Goal: Book appointment/travel/reservation

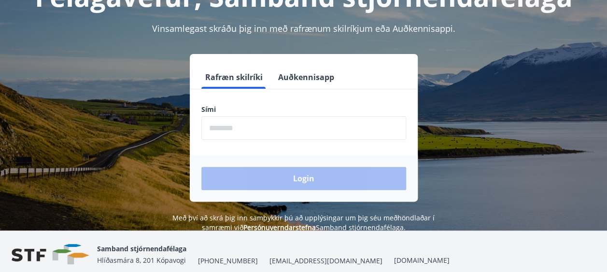
scroll to position [97, 0]
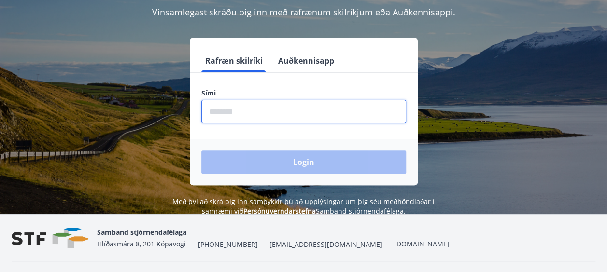
click at [226, 110] on input "phone" at bounding box center [303, 112] width 205 height 24
type input "********"
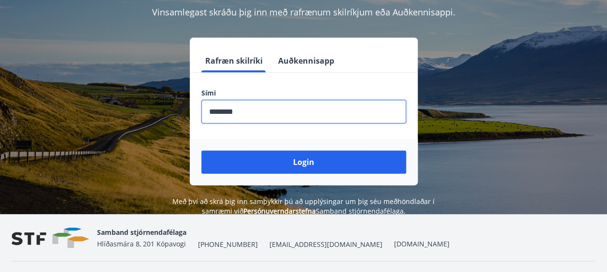
click at [299, 160] on button "Login" at bounding box center [303, 162] width 205 height 23
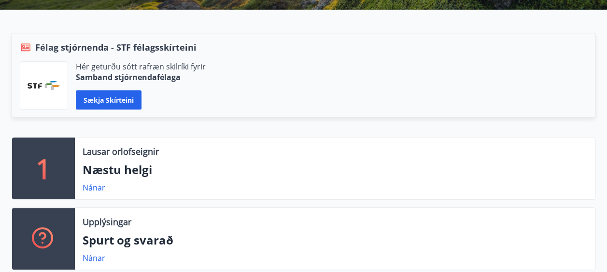
scroll to position [241, 0]
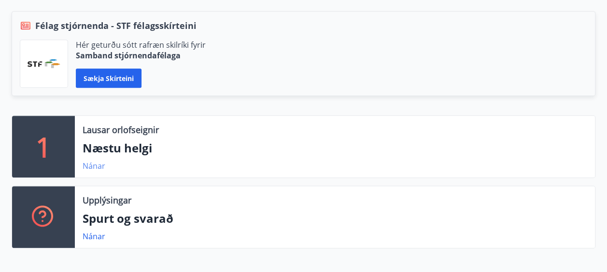
click at [90, 163] on link "Nánar" at bounding box center [94, 166] width 23 height 11
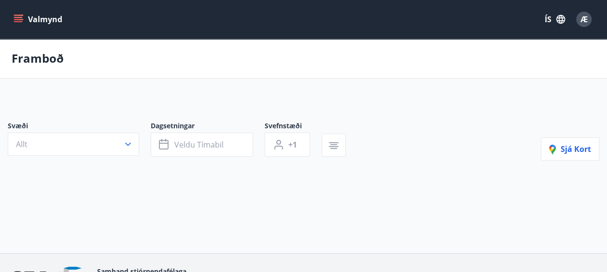
type input "*"
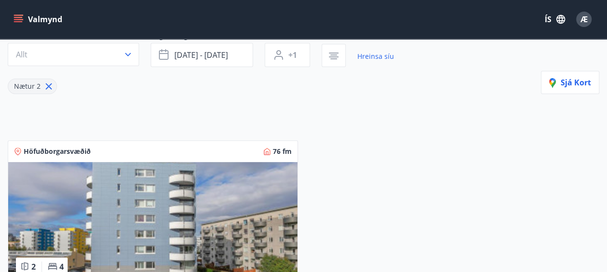
scroll to position [48, 0]
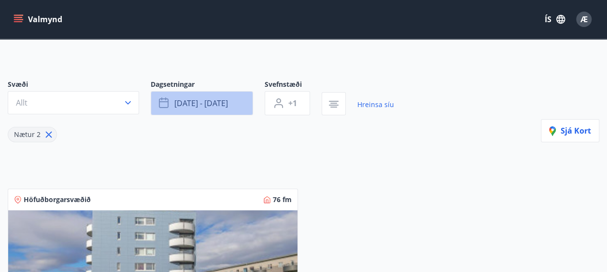
click at [164, 99] on icon "button" at bounding box center [165, 103] width 12 height 12
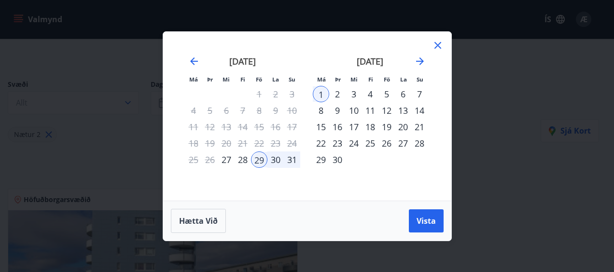
click at [242, 156] on div "28" at bounding box center [243, 160] width 16 height 16
click at [424, 220] on span "Vista" at bounding box center [425, 221] width 19 height 11
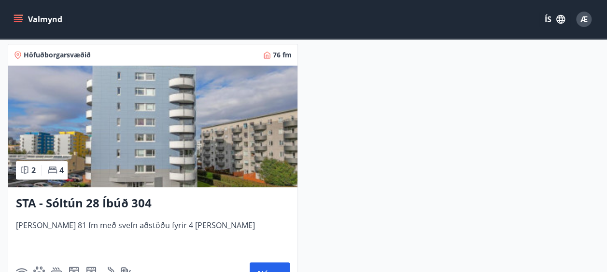
scroll to position [241, 0]
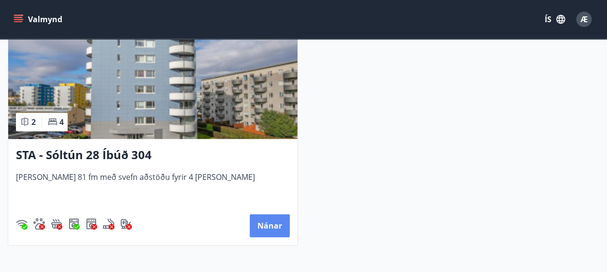
click at [269, 223] on button "Nánar" at bounding box center [269, 225] width 40 height 23
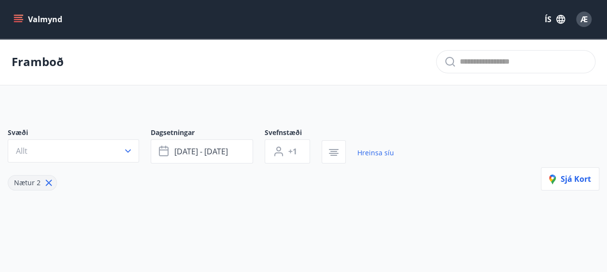
type input "*"
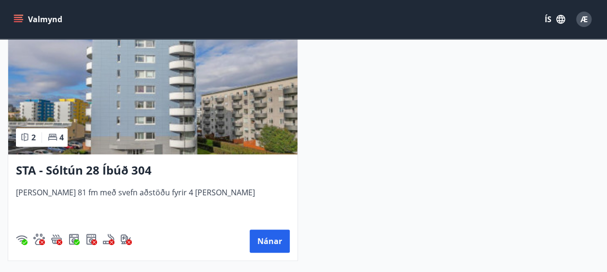
scroll to position [241, 0]
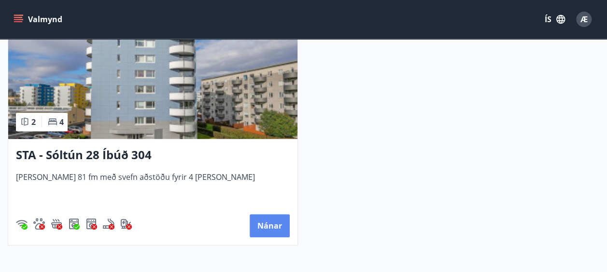
click at [266, 220] on button "Nánar" at bounding box center [269, 225] width 40 height 23
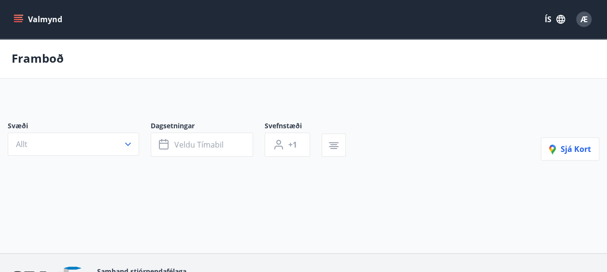
type input "*"
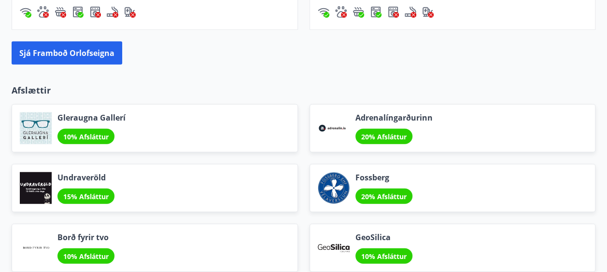
scroll to position [1169, 0]
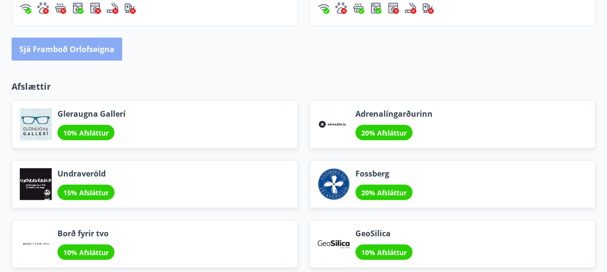
click at [68, 44] on button "Sjá framboð orlofseigna" at bounding box center [67, 49] width 111 height 23
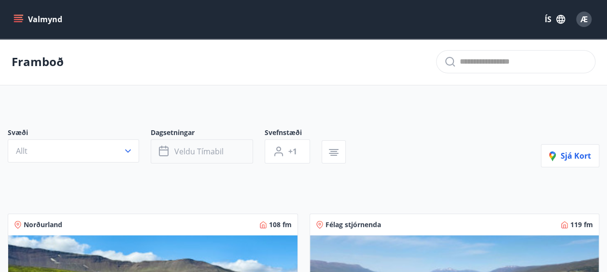
click at [165, 150] on icon "button" at bounding box center [164, 150] width 10 height 1
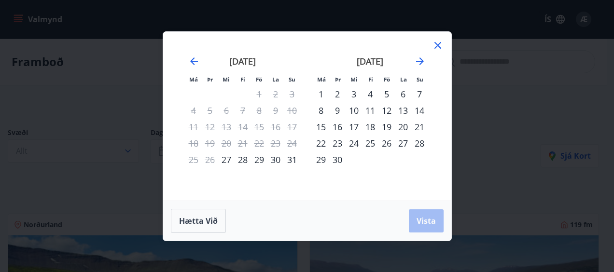
click at [241, 158] on div "28" at bounding box center [243, 160] width 16 height 16
click at [290, 159] on div "31" at bounding box center [292, 160] width 16 height 16
click at [426, 219] on span "Vista" at bounding box center [425, 221] width 19 height 11
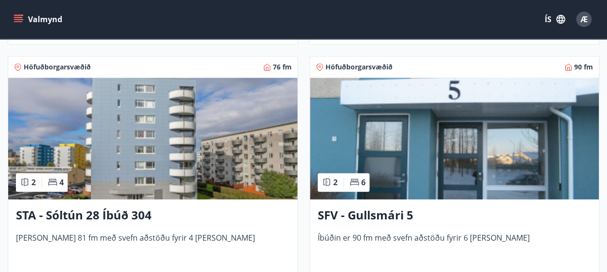
scroll to position [729, 0]
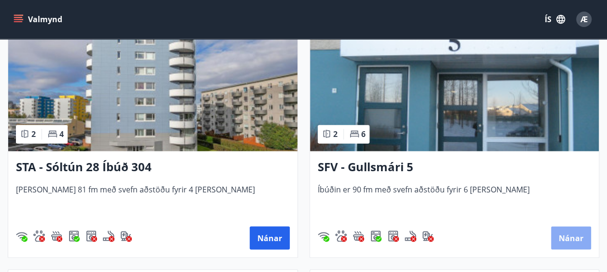
click at [569, 235] on button "Nánar" at bounding box center [571, 237] width 40 height 23
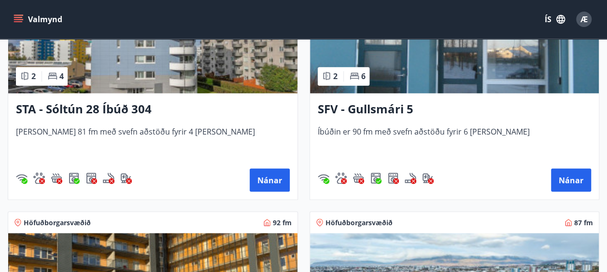
scroll to position [772, 0]
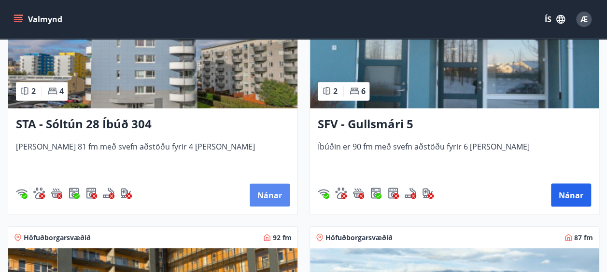
click at [265, 191] on button "Nánar" at bounding box center [269, 194] width 40 height 23
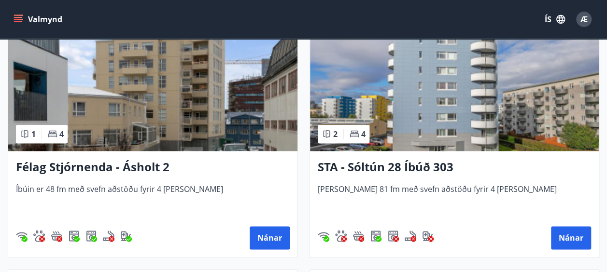
scroll to position [483, 0]
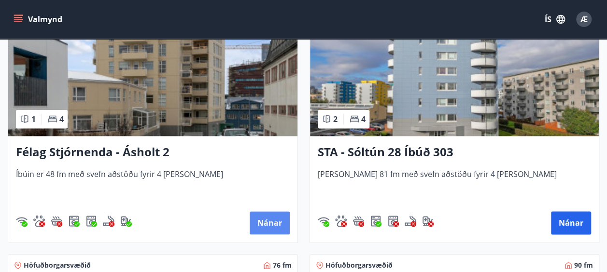
click at [271, 218] on button "Nánar" at bounding box center [269, 222] width 40 height 23
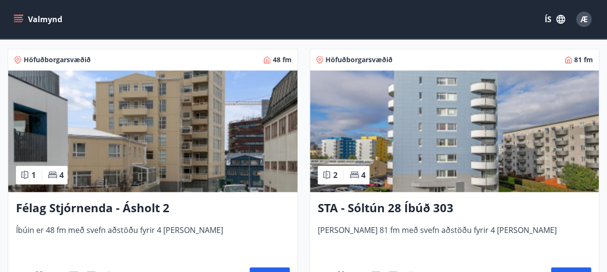
scroll to position [483, 0]
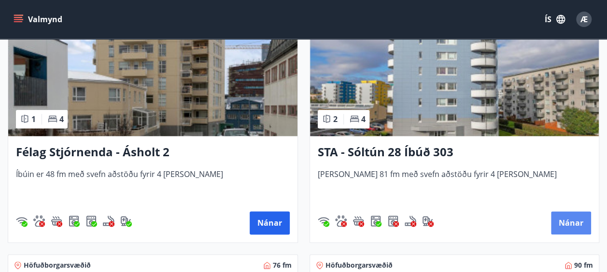
click at [569, 221] on button "Nánar" at bounding box center [571, 222] width 40 height 23
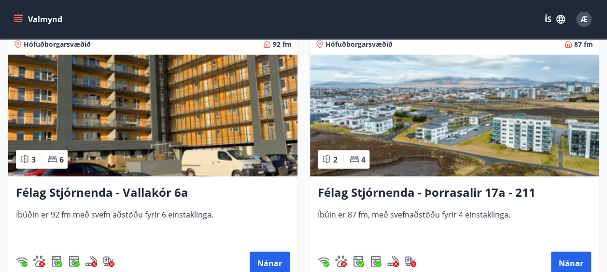
scroll to position [1013, 0]
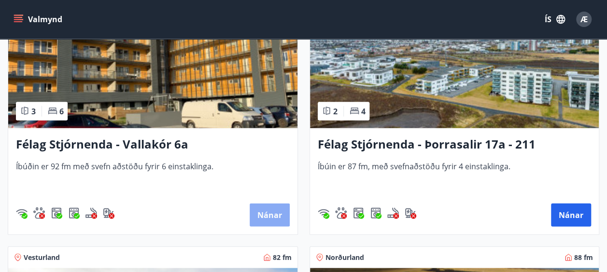
click at [267, 211] on button "Nánar" at bounding box center [269, 215] width 40 height 23
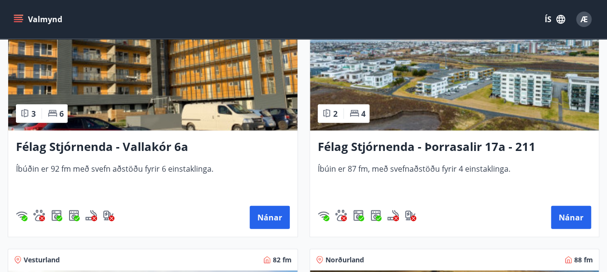
scroll to position [1013, 0]
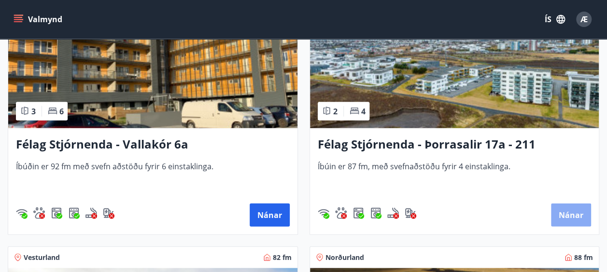
click at [566, 214] on button "Nánar" at bounding box center [571, 215] width 40 height 23
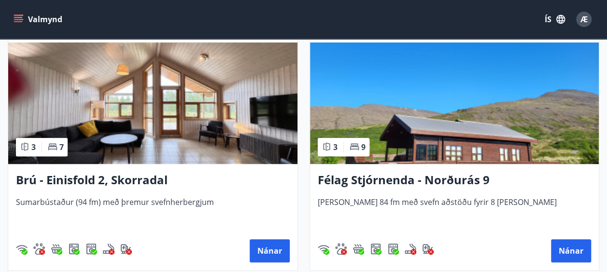
scroll to position [241, 0]
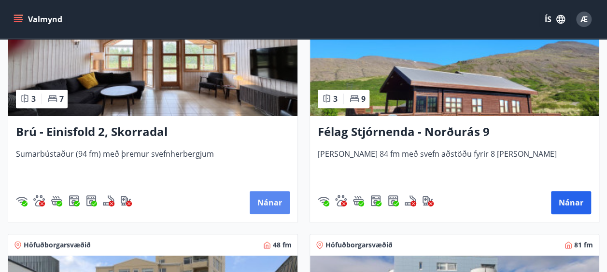
click at [264, 195] on button "Nánar" at bounding box center [269, 202] width 40 height 23
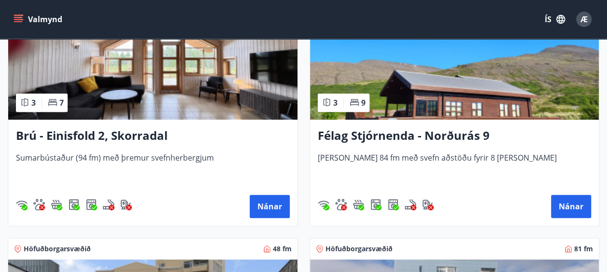
scroll to position [241, 0]
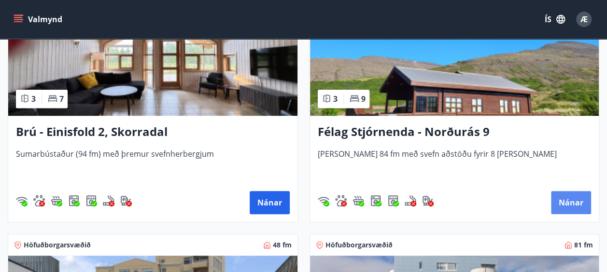
click at [567, 203] on button "Nánar" at bounding box center [571, 202] width 40 height 23
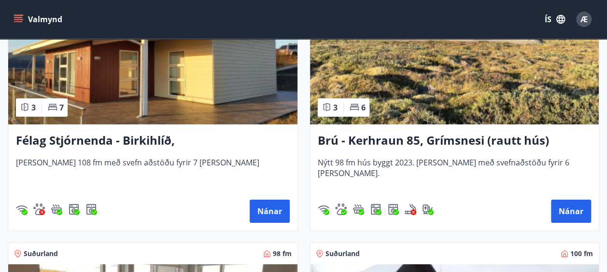
scroll to position [1544, 0]
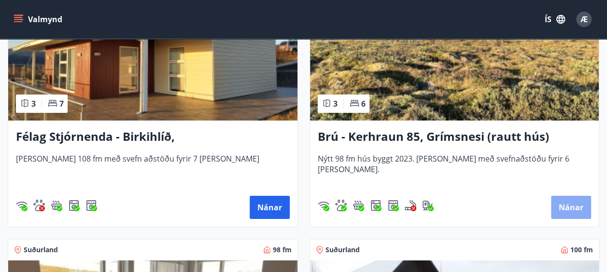
click at [560, 203] on button "Nánar" at bounding box center [571, 207] width 40 height 23
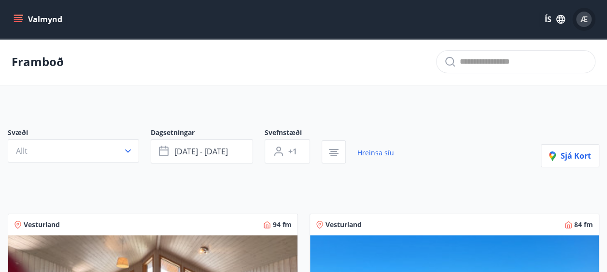
click at [584, 17] on span "Æ" at bounding box center [583, 19] width 7 height 11
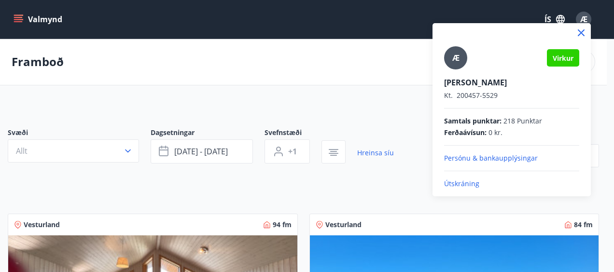
click at [467, 182] on p "Útskráning" at bounding box center [511, 184] width 135 height 10
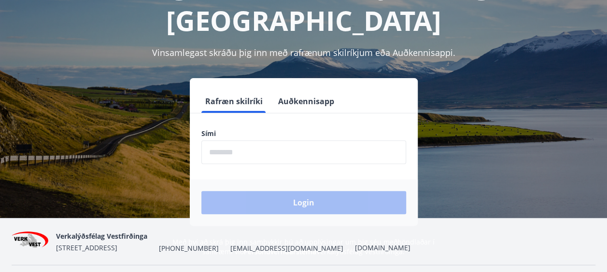
scroll to position [97, 0]
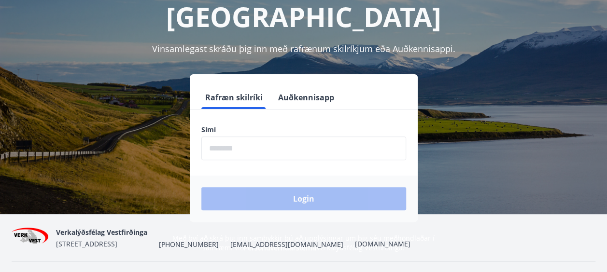
click at [228, 137] on input "phone" at bounding box center [303, 149] width 205 height 24
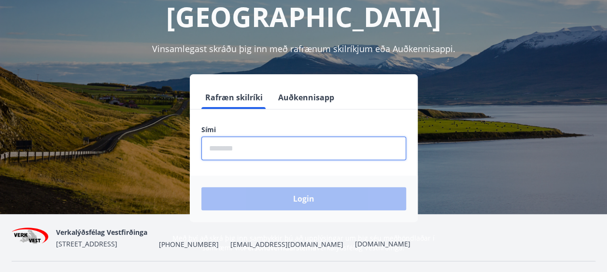
type input "********"
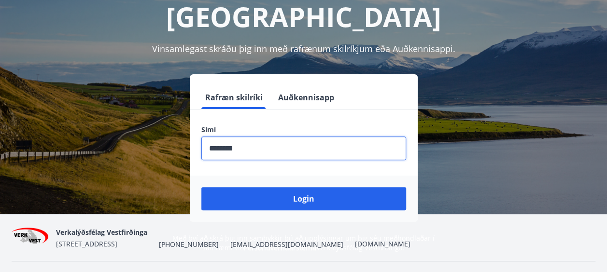
click at [301, 187] on button "Login" at bounding box center [303, 198] width 205 height 23
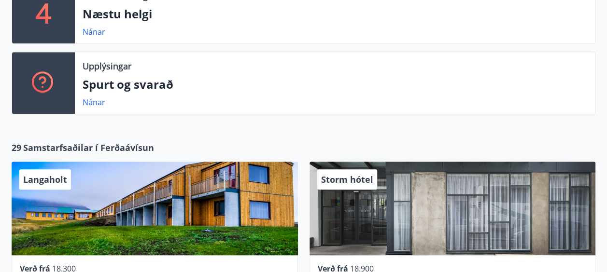
scroll to position [338, 0]
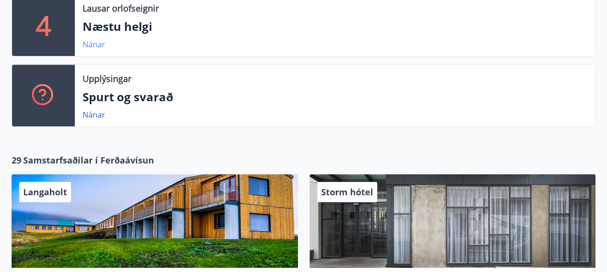
click at [88, 42] on link "Nánar" at bounding box center [94, 44] width 23 height 11
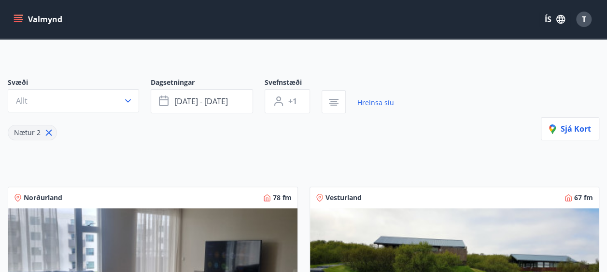
scroll to position [48, 0]
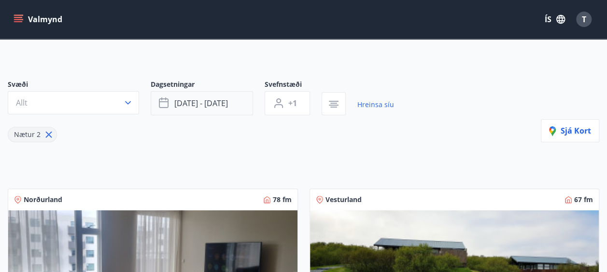
click at [163, 101] on icon "button" at bounding box center [164, 101] width 10 height 1
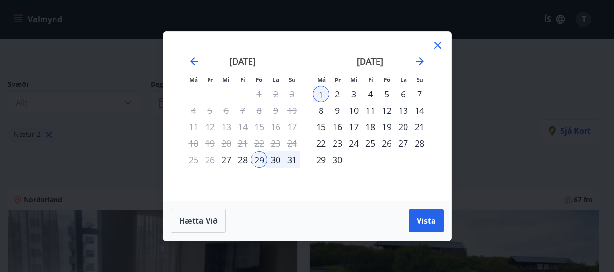
click at [240, 158] on div "28" at bounding box center [243, 160] width 16 height 16
click at [422, 219] on span "Vista" at bounding box center [425, 221] width 19 height 11
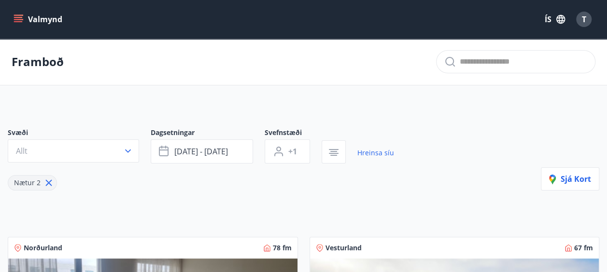
click at [582, 16] on span "T" at bounding box center [584, 19] width 4 height 11
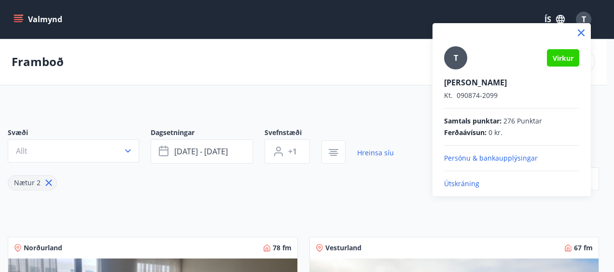
click at [458, 184] on p "Útskráning" at bounding box center [511, 184] width 135 height 10
